Goal: Task Accomplishment & Management: Manage account settings

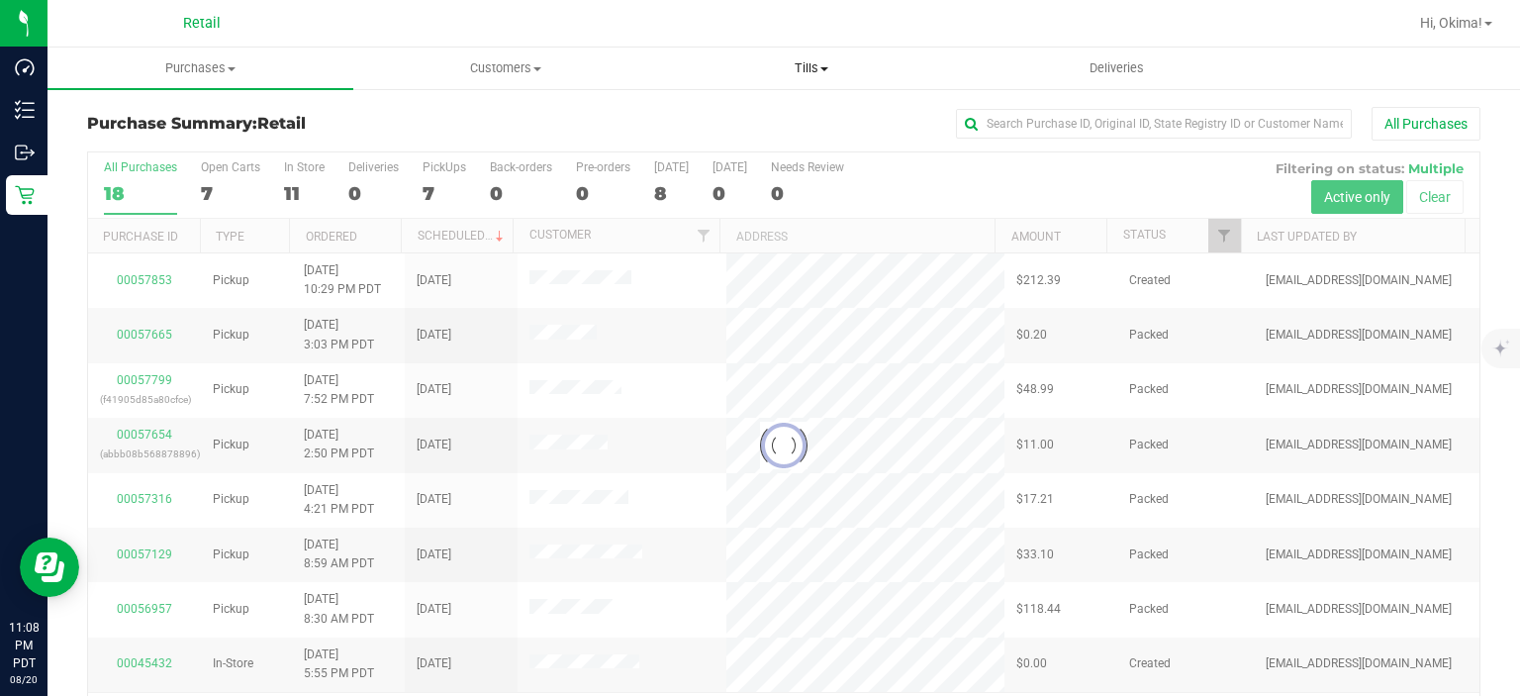
click at [816, 69] on span "Tills" at bounding box center [811, 68] width 304 height 18
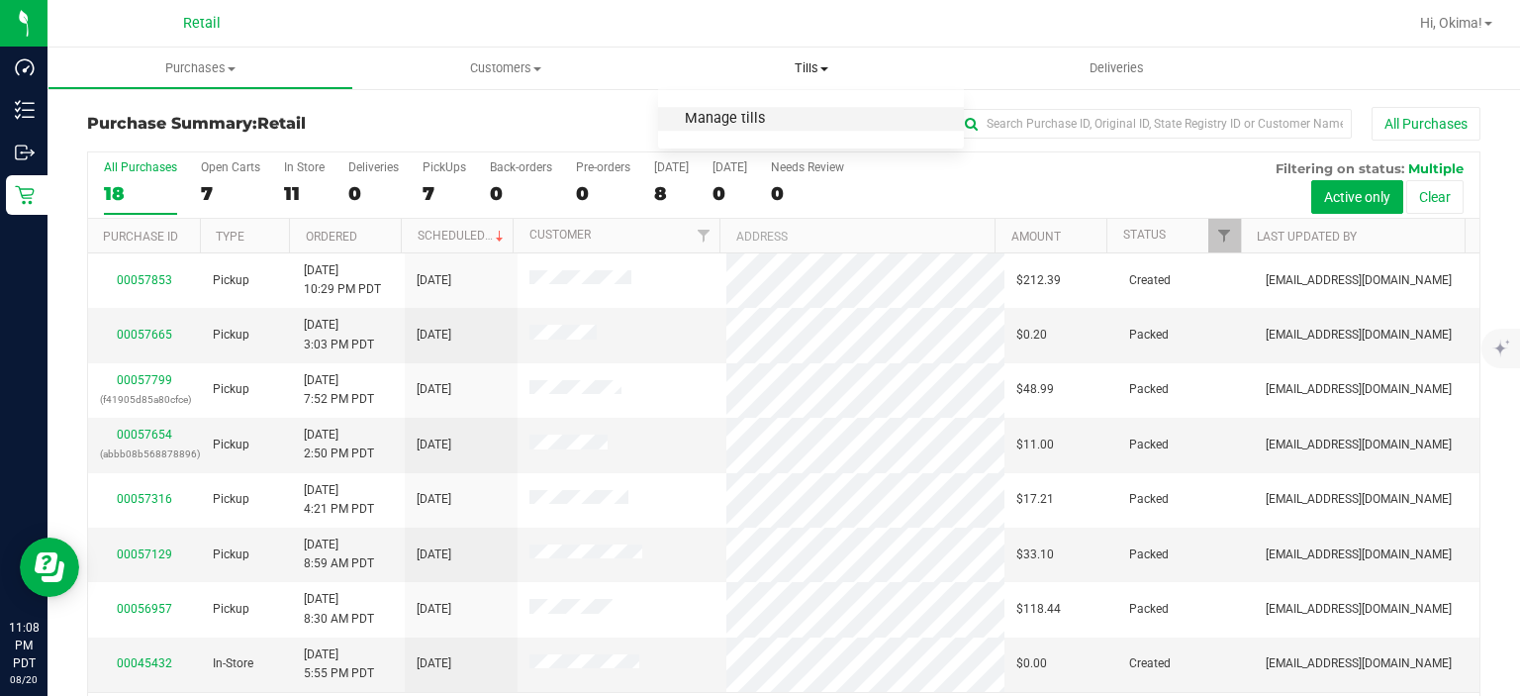
click at [744, 119] on span "Manage tills" at bounding box center [725, 119] width 134 height 17
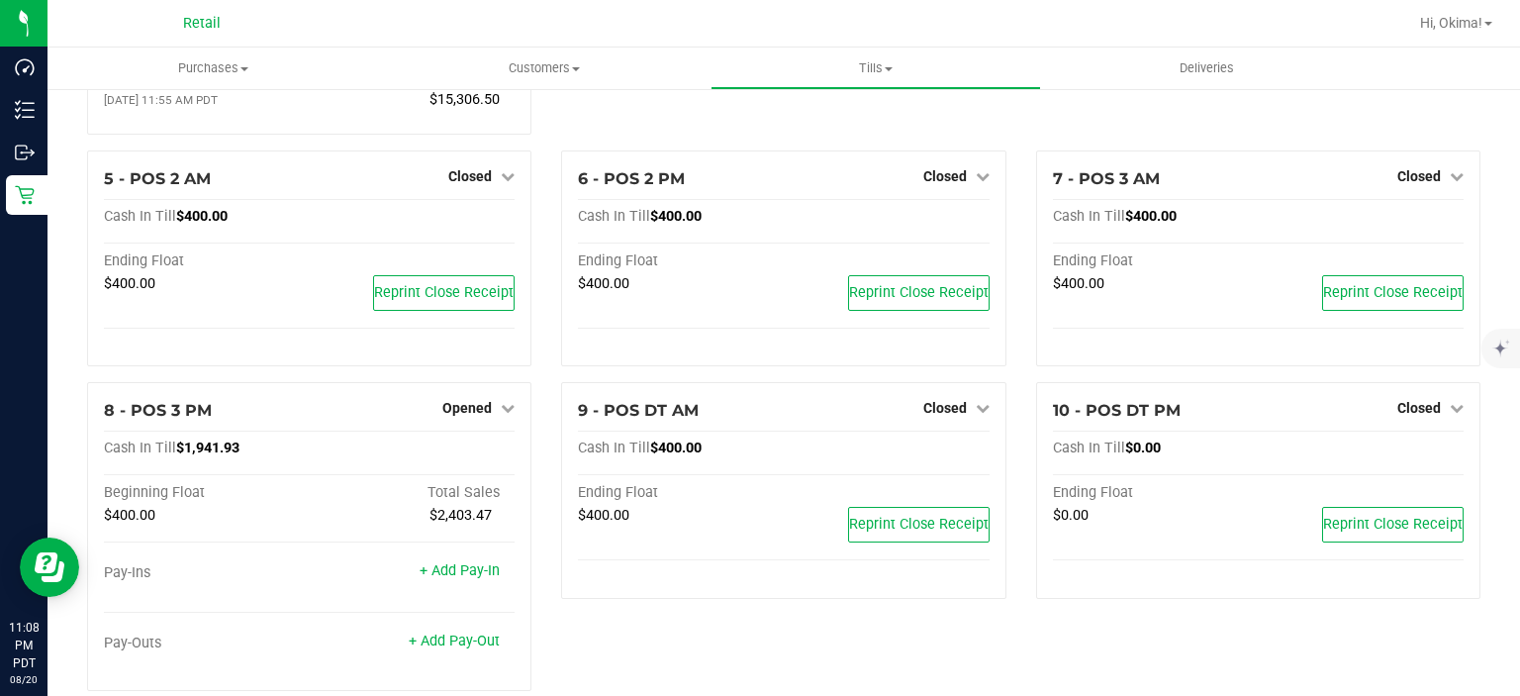
scroll to position [381, 0]
click at [483, 410] on span "Opened" at bounding box center [466, 407] width 49 height 16
click at [463, 455] on link "Close Till" at bounding box center [469, 449] width 53 height 16
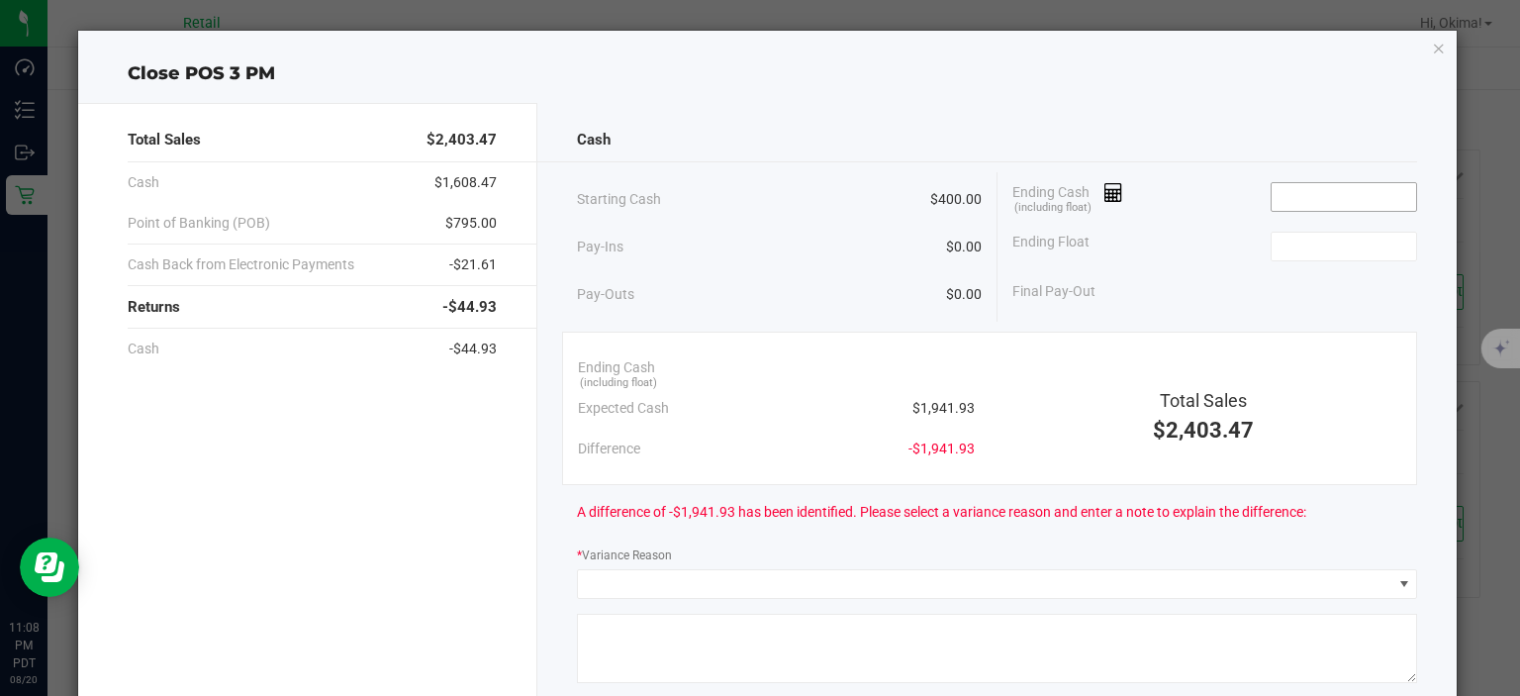
click at [1315, 199] on input at bounding box center [1345, 197] width 146 height 28
click at [1299, 245] on input at bounding box center [1345, 247] width 146 height 28
type input "$1,940.93"
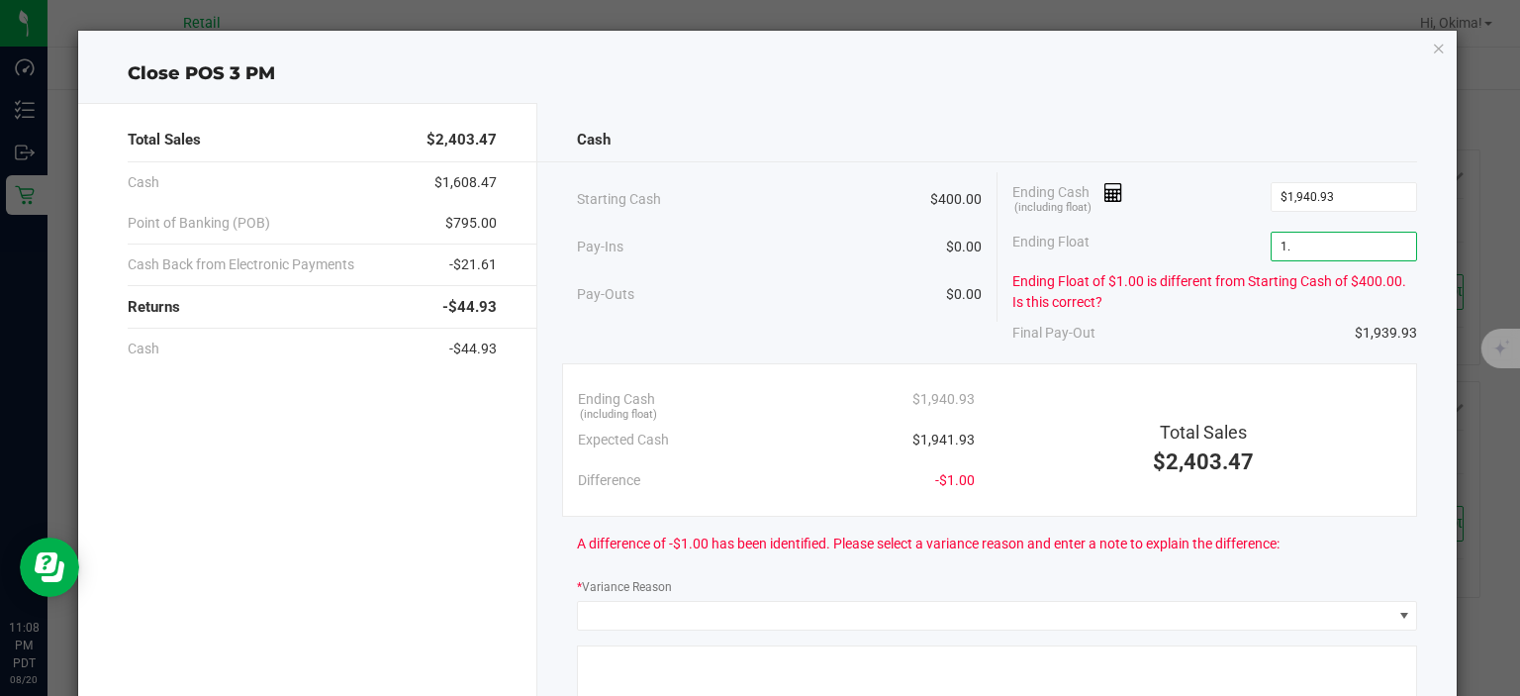
type input "1"
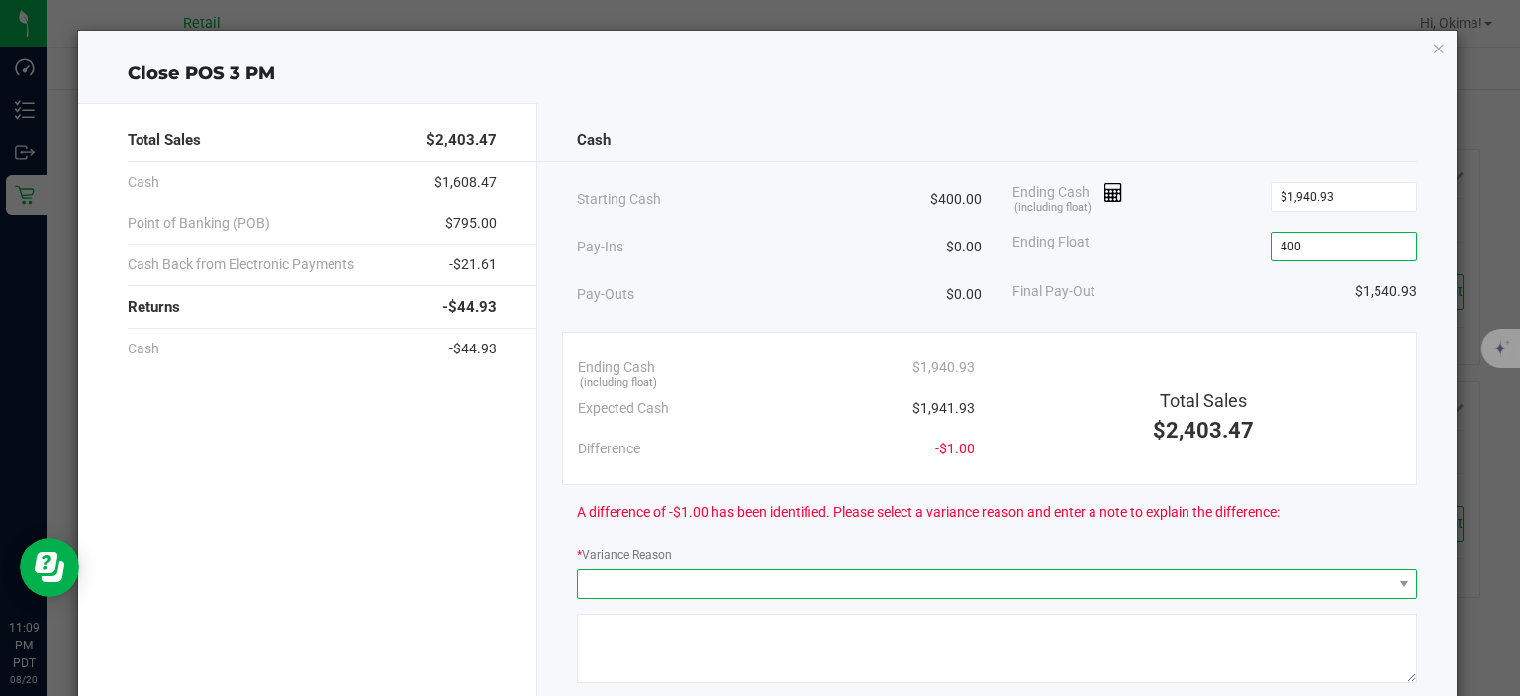
click at [849, 581] on span at bounding box center [985, 584] width 814 height 28
type input "$400.00"
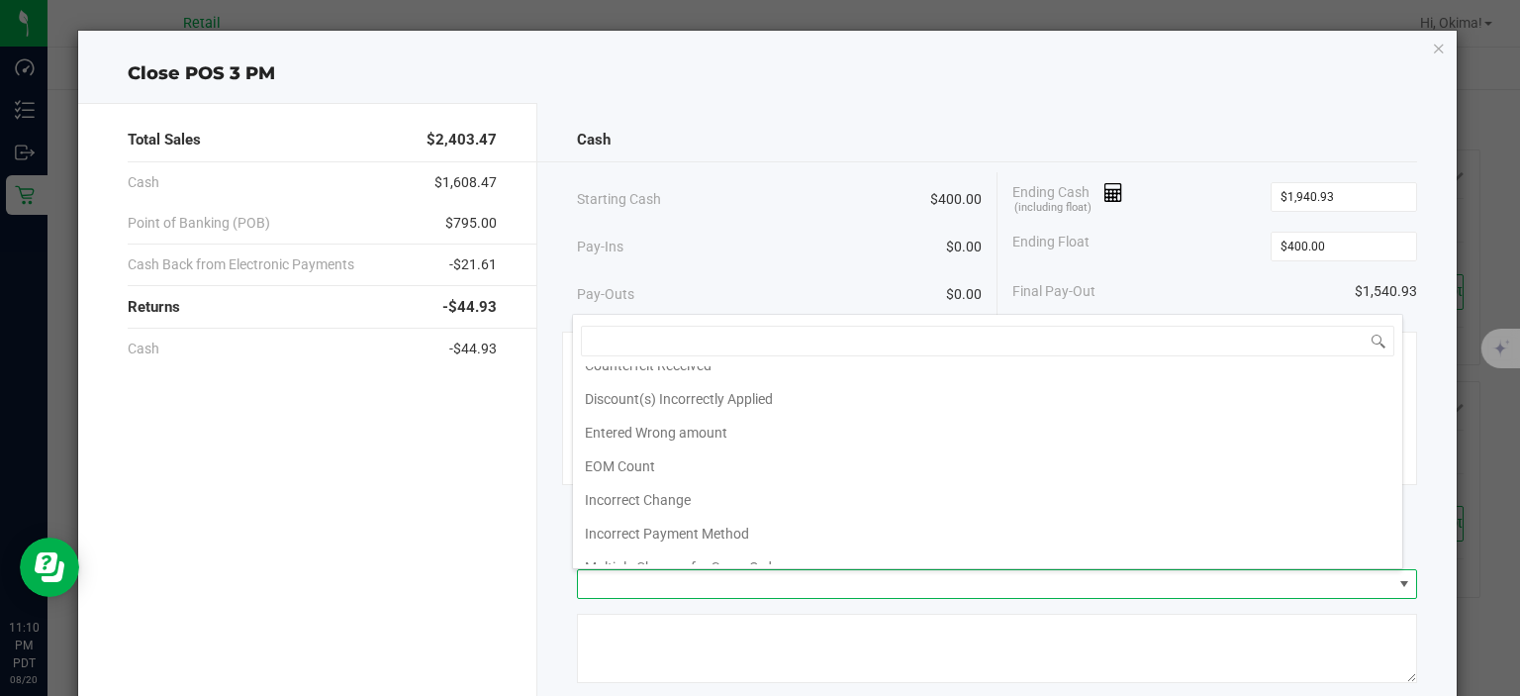
scroll to position [55, 0]
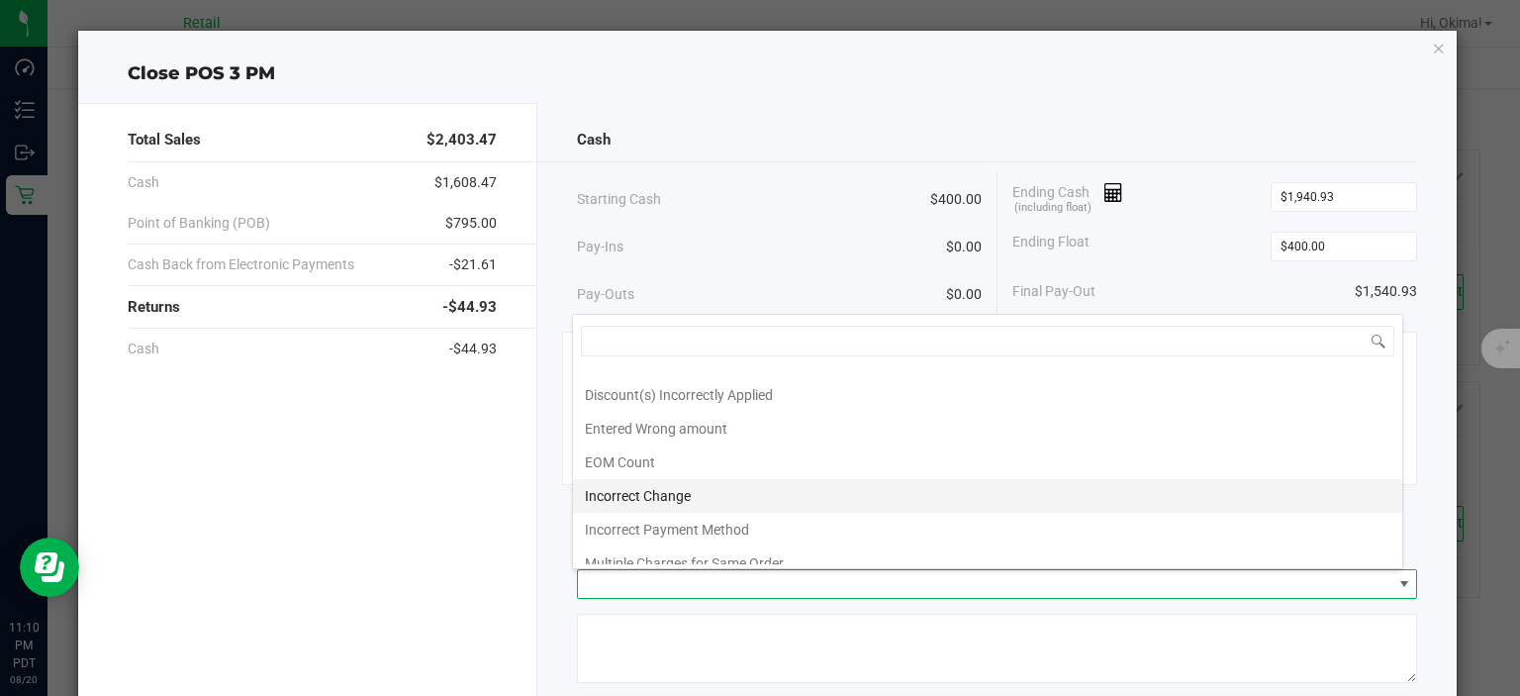
click at [669, 487] on li "Incorrect Change" at bounding box center [988, 496] width 830 height 34
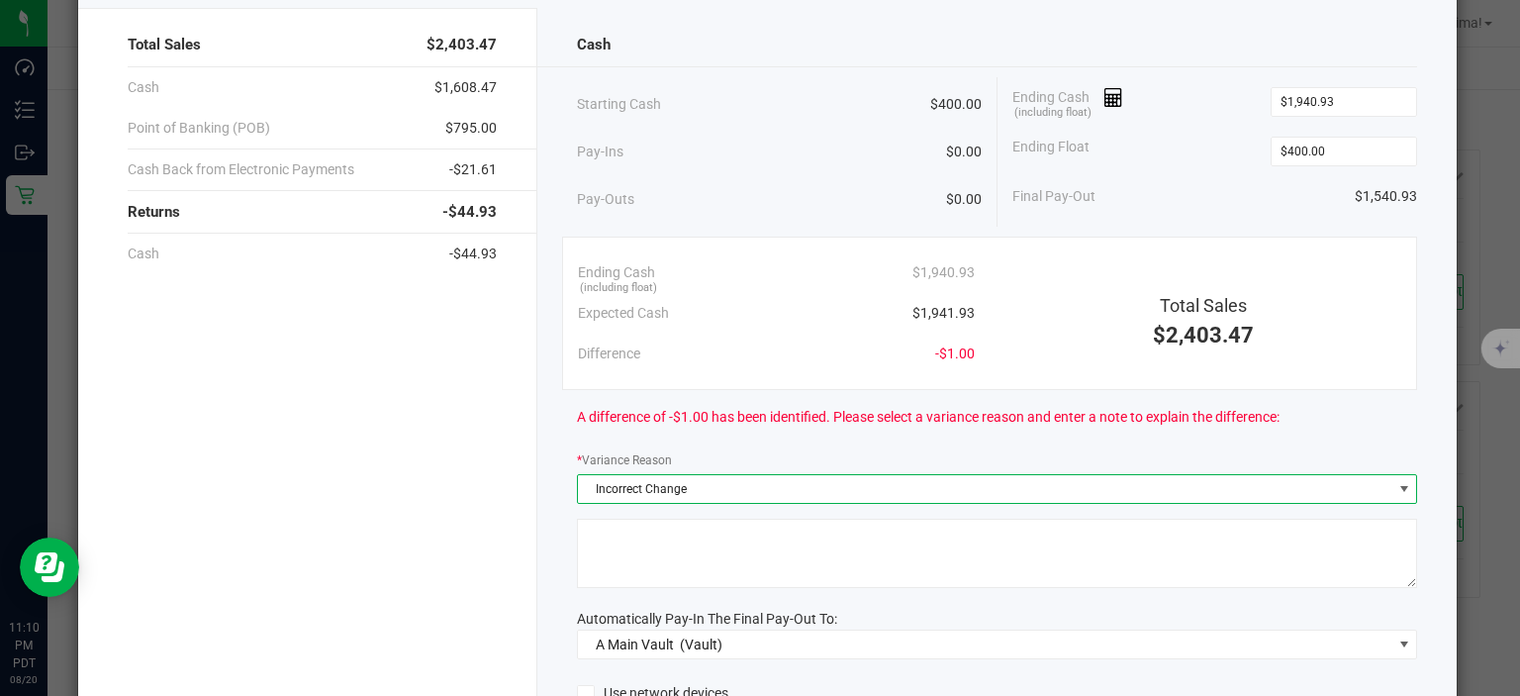
scroll to position [118, 0]
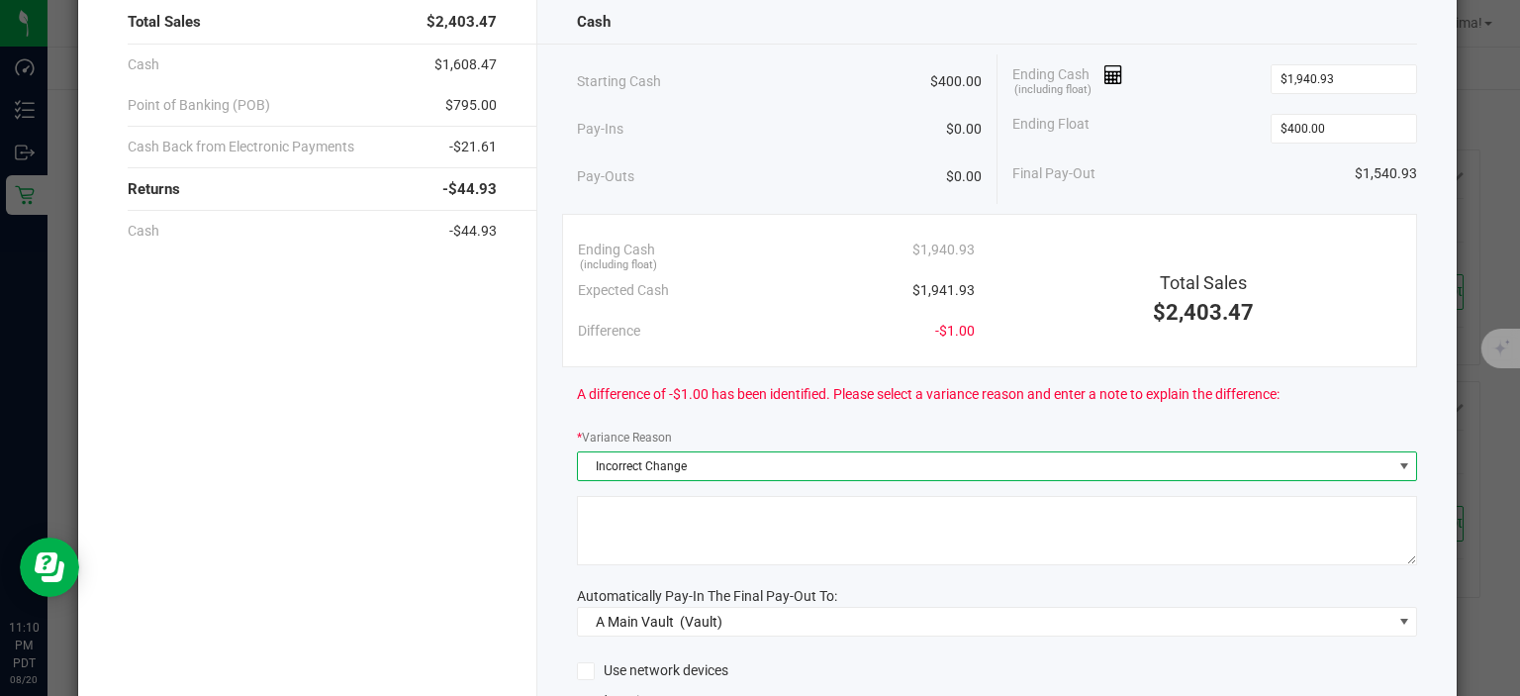
click at [770, 554] on textarea at bounding box center [997, 530] width 840 height 69
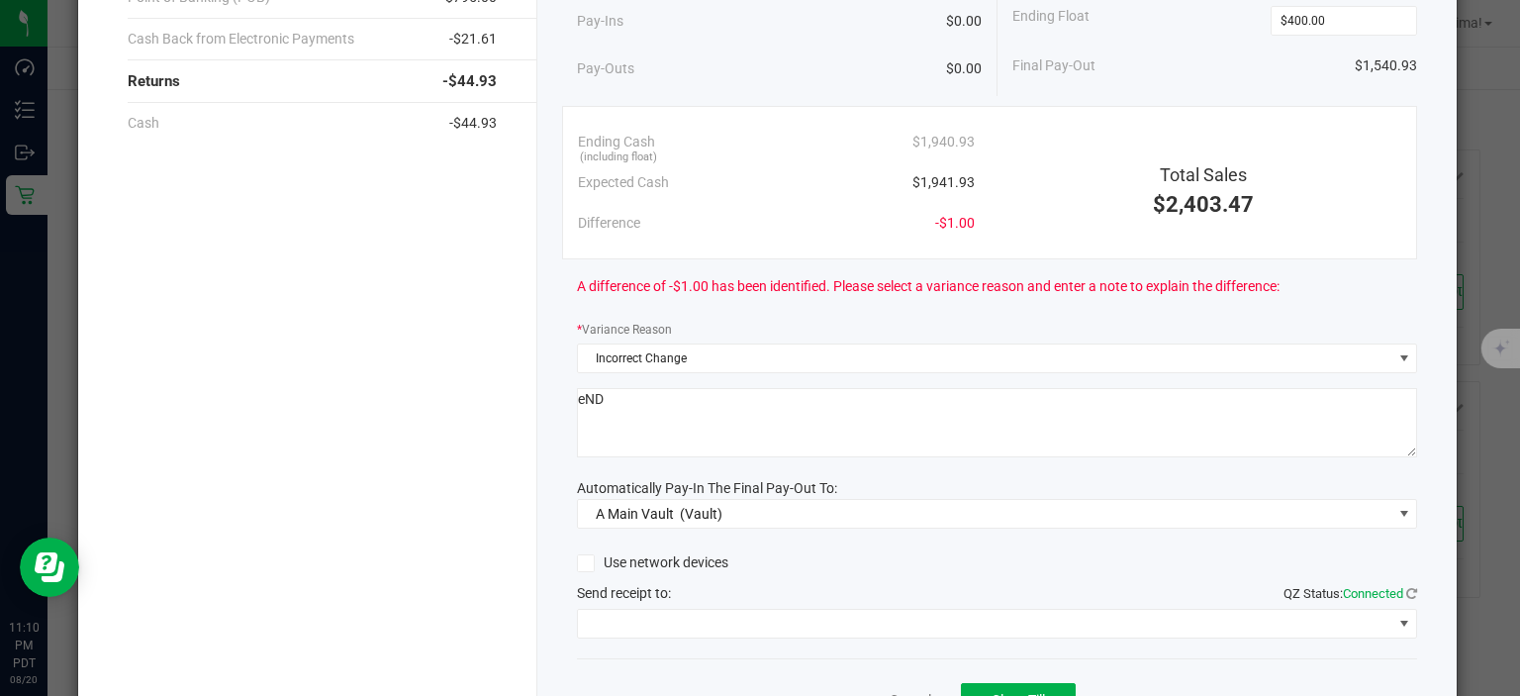
scroll to position [264, 0]
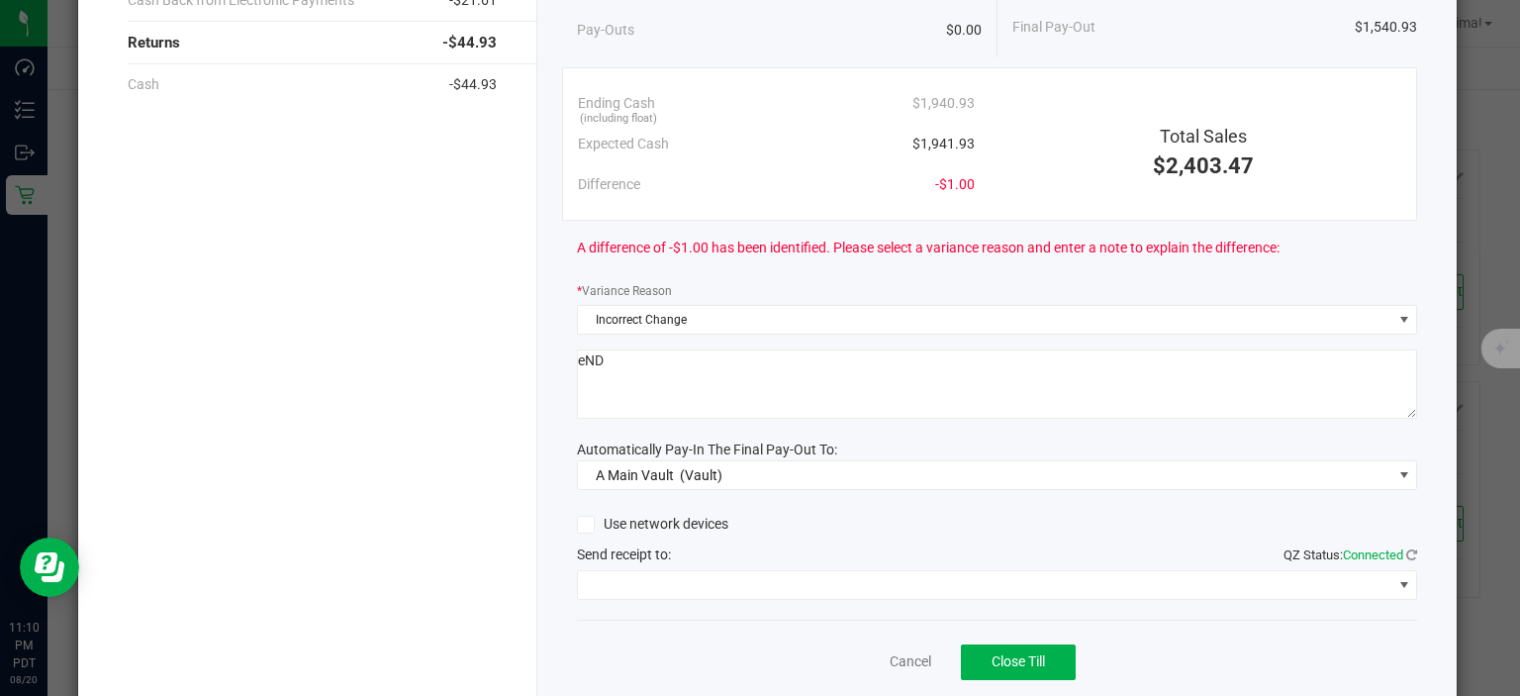
type textarea "eND"
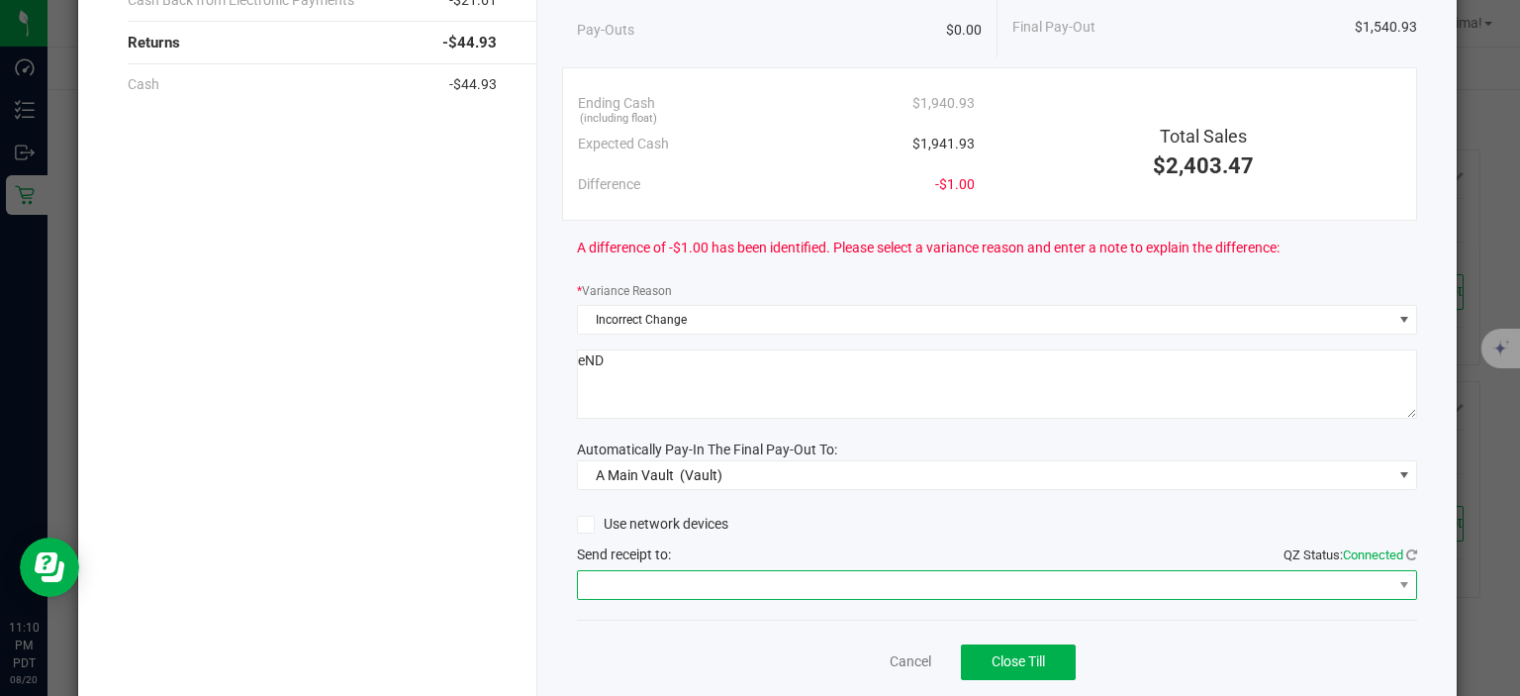
click at [875, 582] on span at bounding box center [985, 585] width 814 height 28
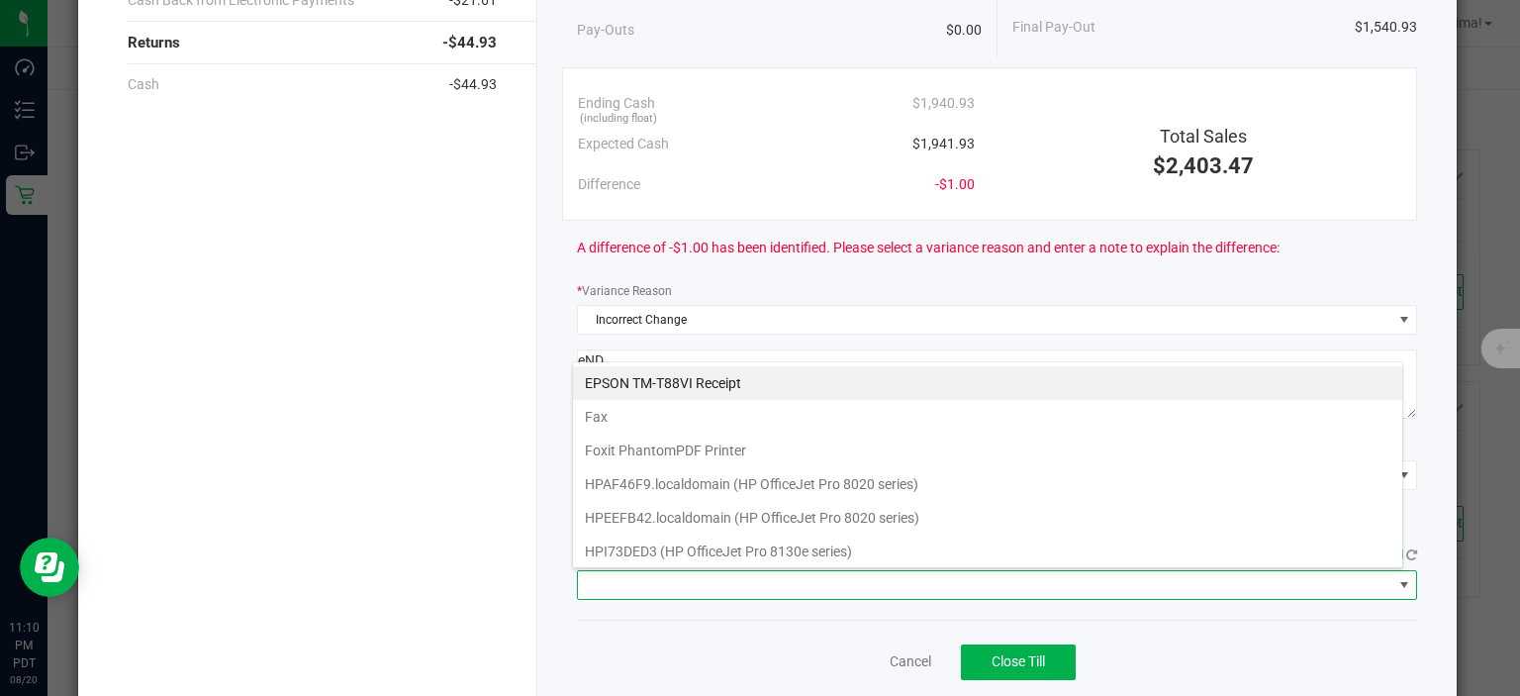
scroll to position [29, 832]
click at [681, 384] on Receipt "EPSON TM-T88VI Receipt" at bounding box center [988, 383] width 830 height 34
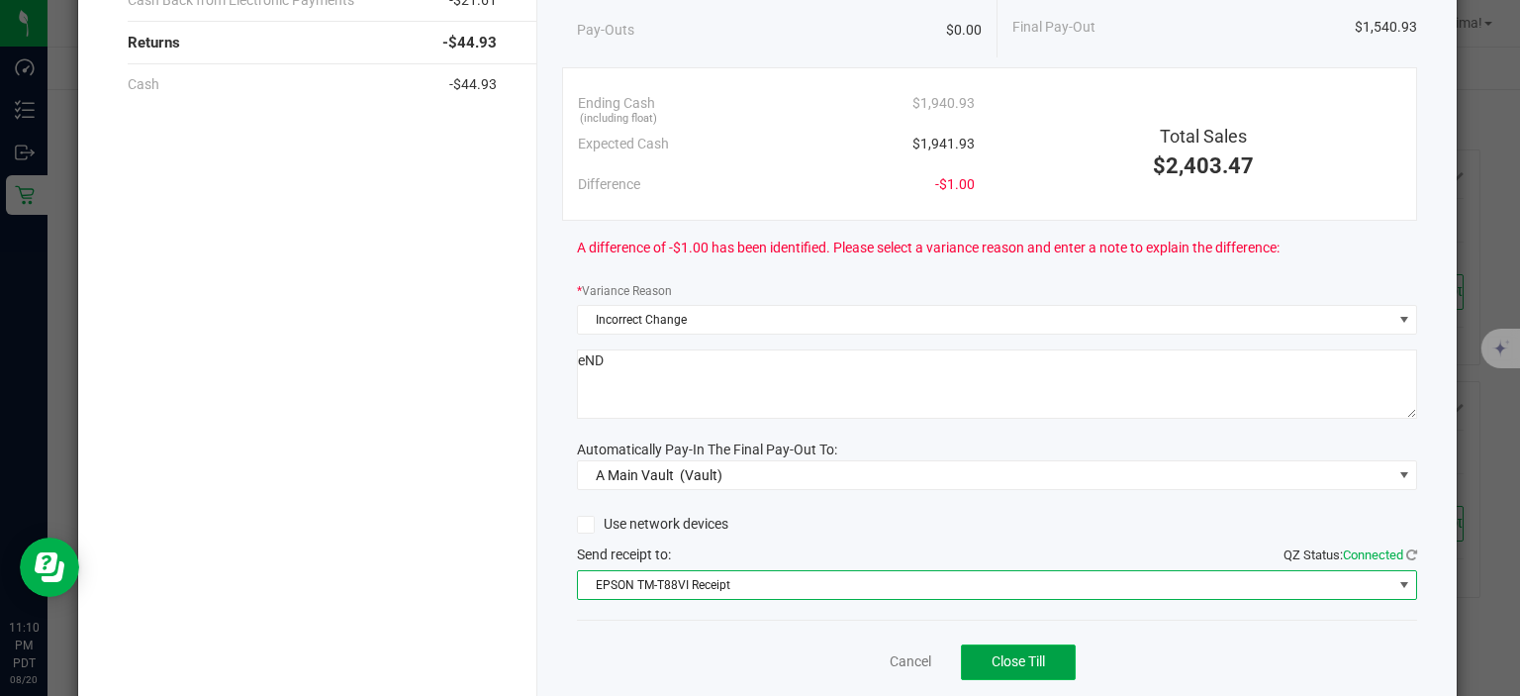
click at [1022, 659] on span "Close Till" at bounding box center [1018, 661] width 53 height 16
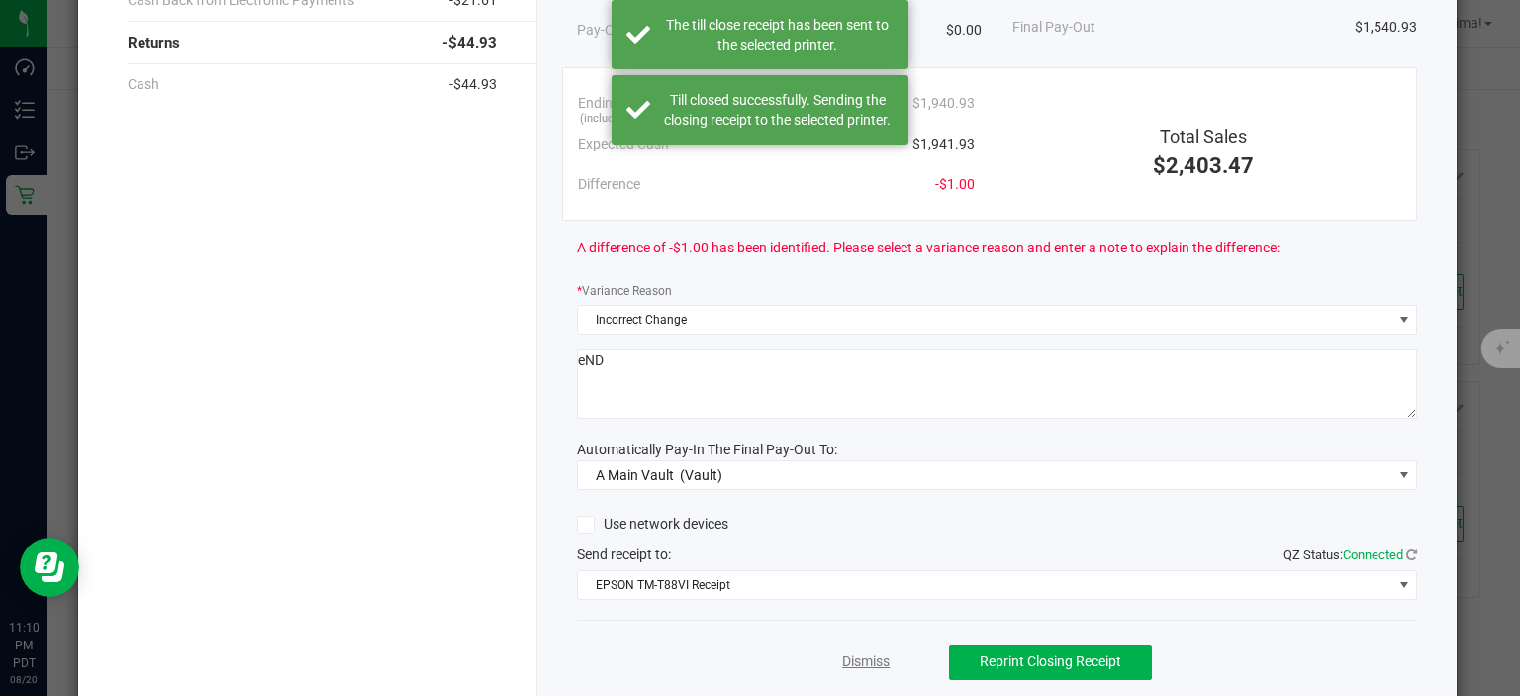
click at [855, 662] on link "Dismiss" at bounding box center [866, 661] width 48 height 21
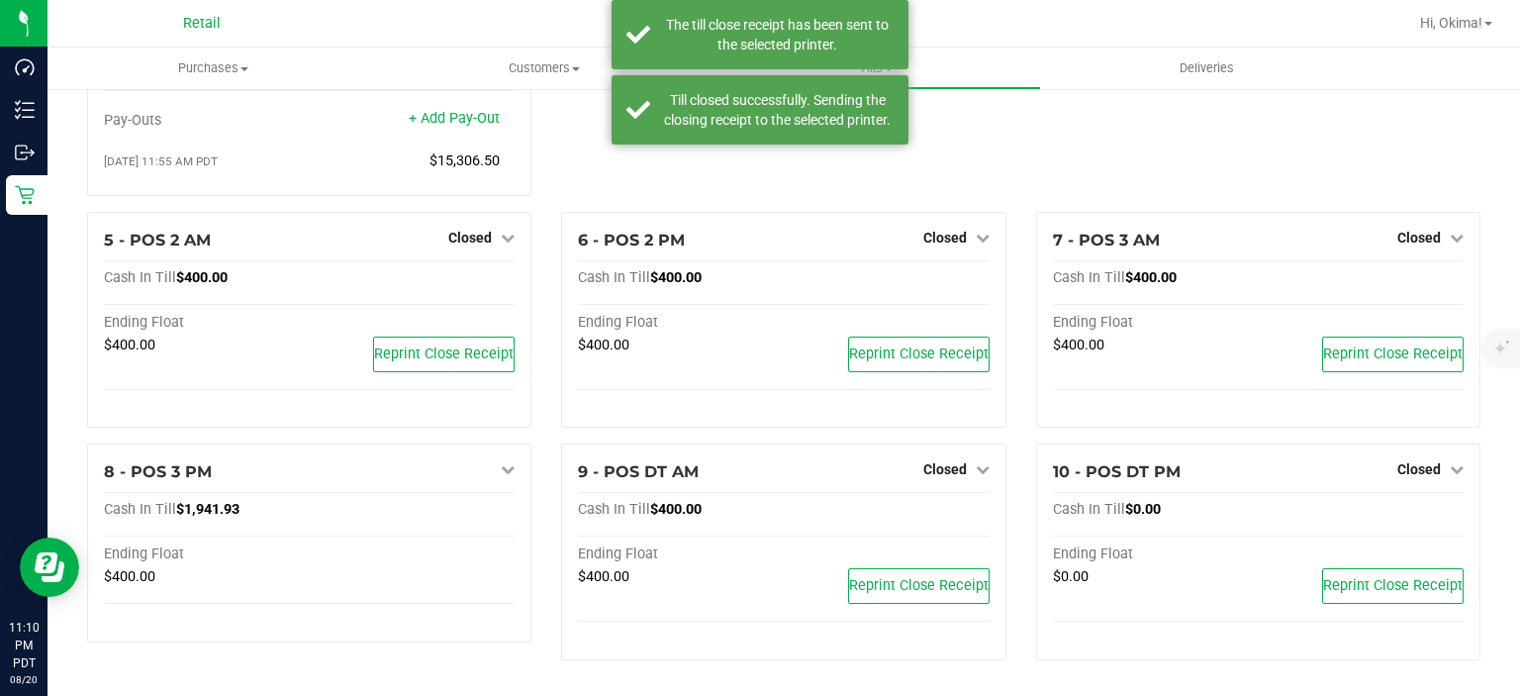
scroll to position [321, 0]
click at [1439, 27] on span "Hi, Okima!" at bounding box center [1451, 23] width 62 height 16
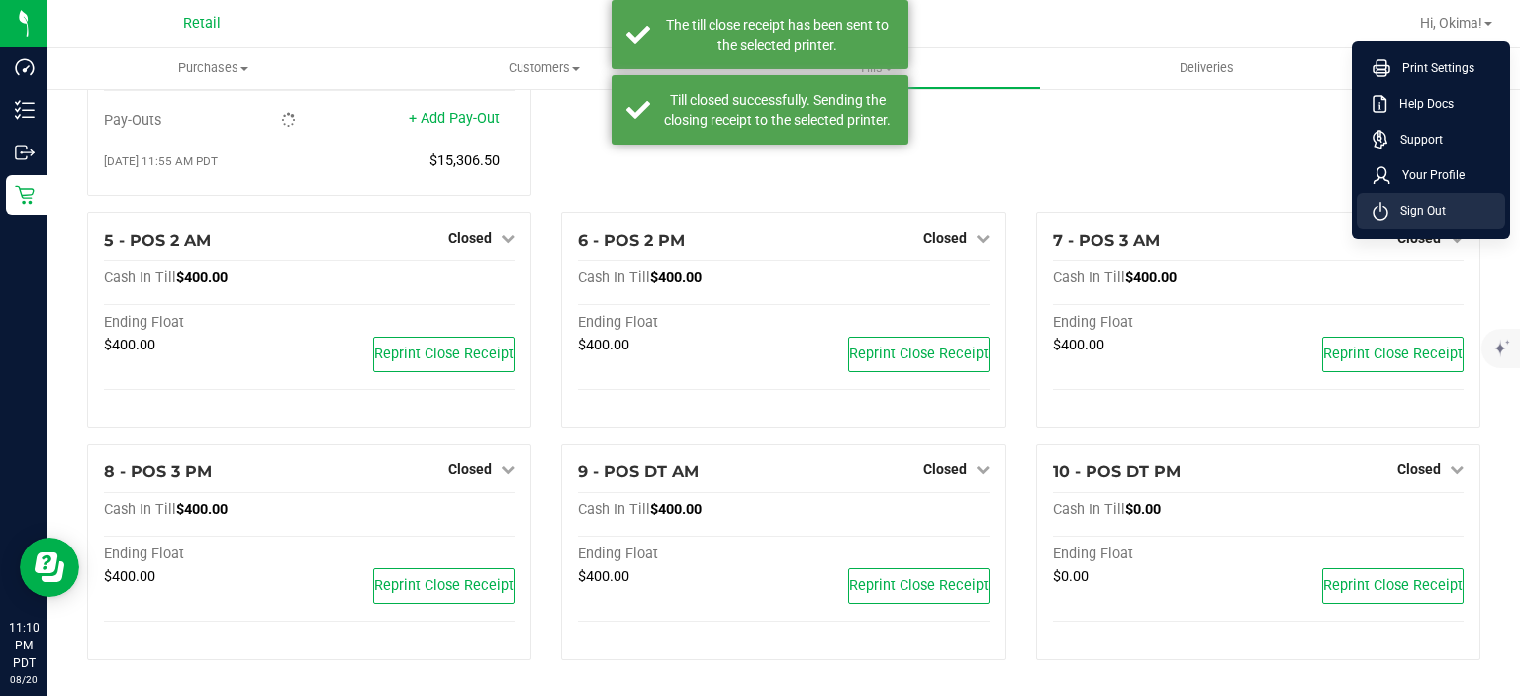
click at [1406, 212] on span "Sign Out" at bounding box center [1417, 211] width 57 height 20
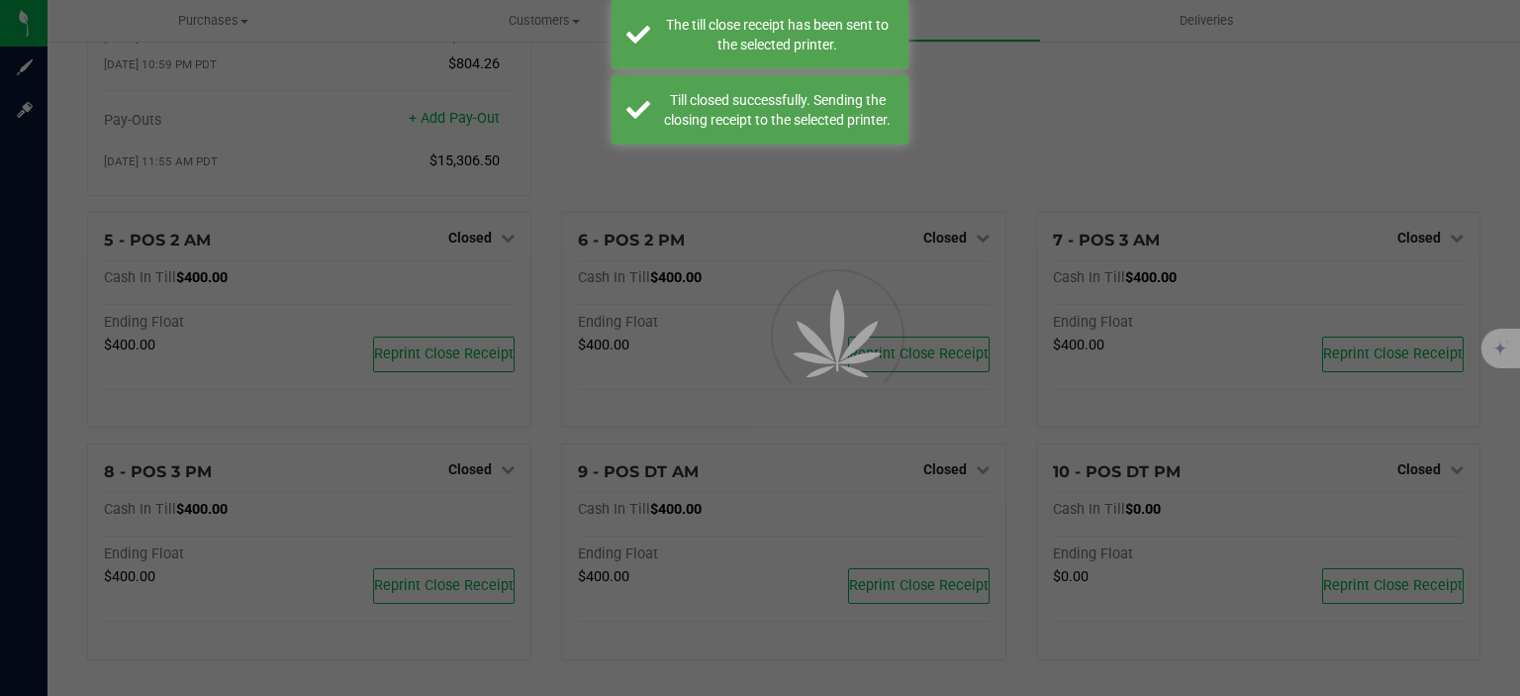
scroll to position [273, 0]
